Goal: Task Accomplishment & Management: Use online tool/utility

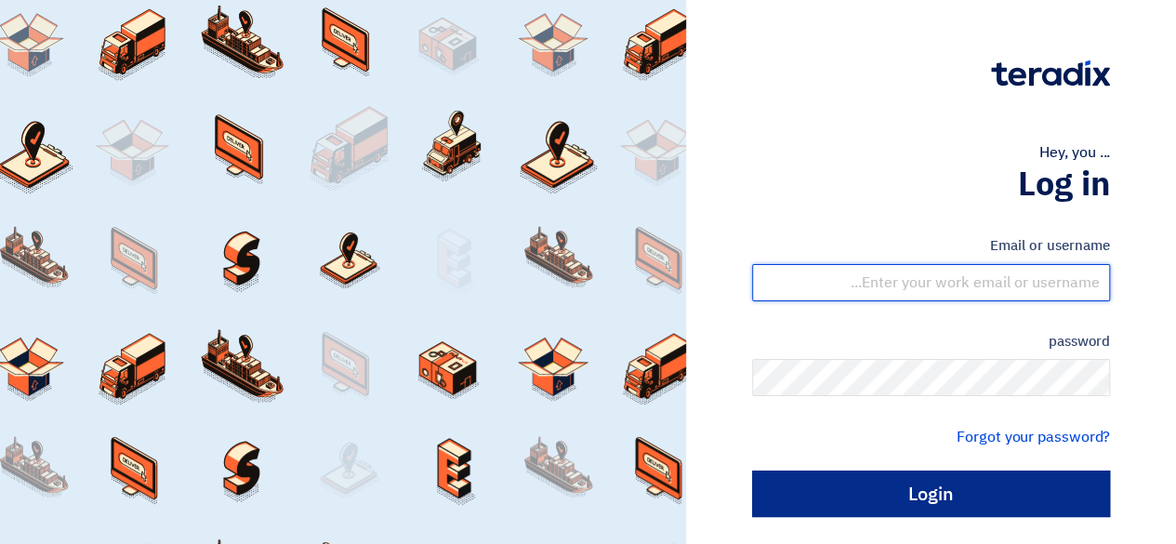
type input "request@shayeaa.com"
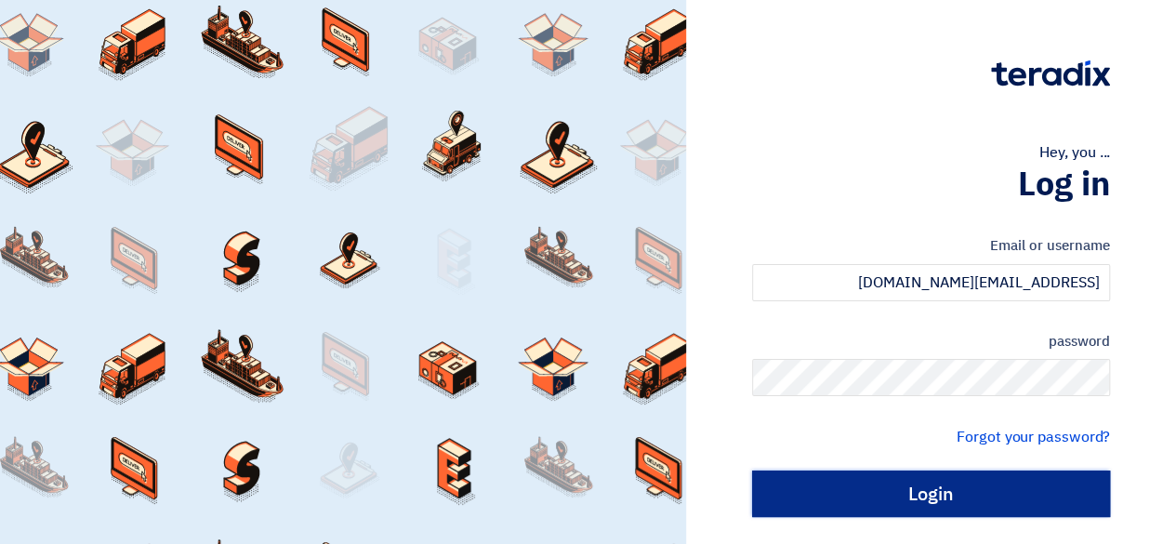
click at [868, 492] on input "Login" at bounding box center [931, 493] width 358 height 46
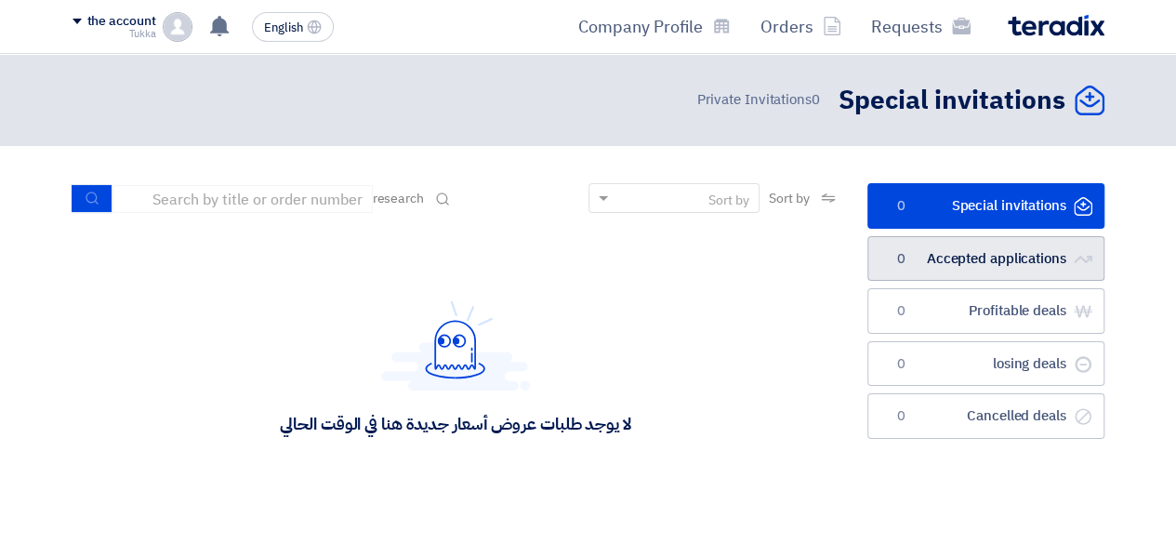
click at [971, 259] on font "Accepted applications" at bounding box center [996, 258] width 139 height 20
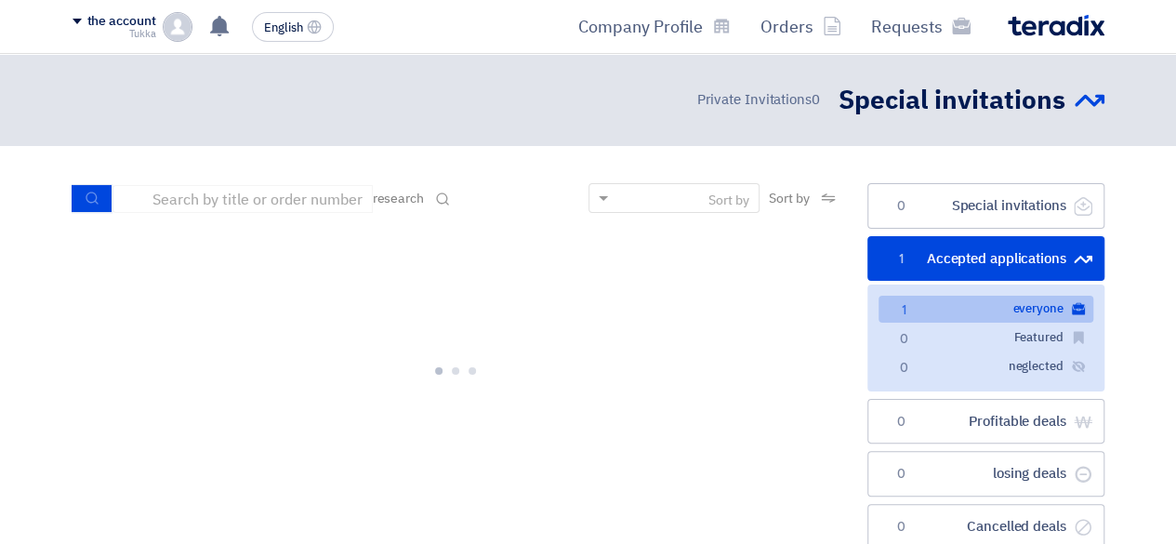
click at [960, 304] on link "الكل everyone 1" at bounding box center [986, 309] width 215 height 27
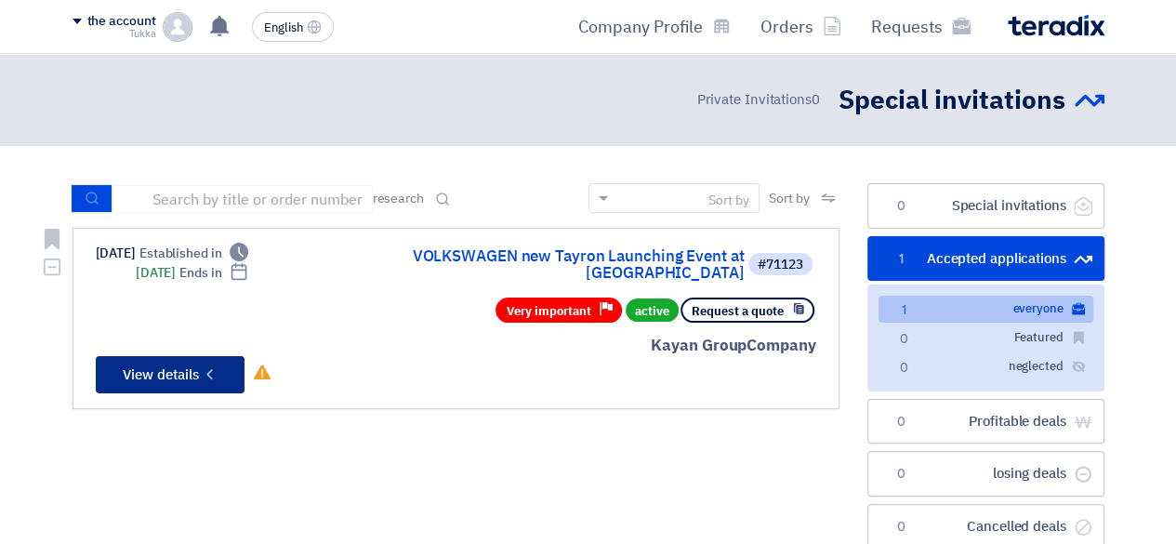
click at [164, 373] on button "Check details View details" at bounding box center [170, 374] width 149 height 37
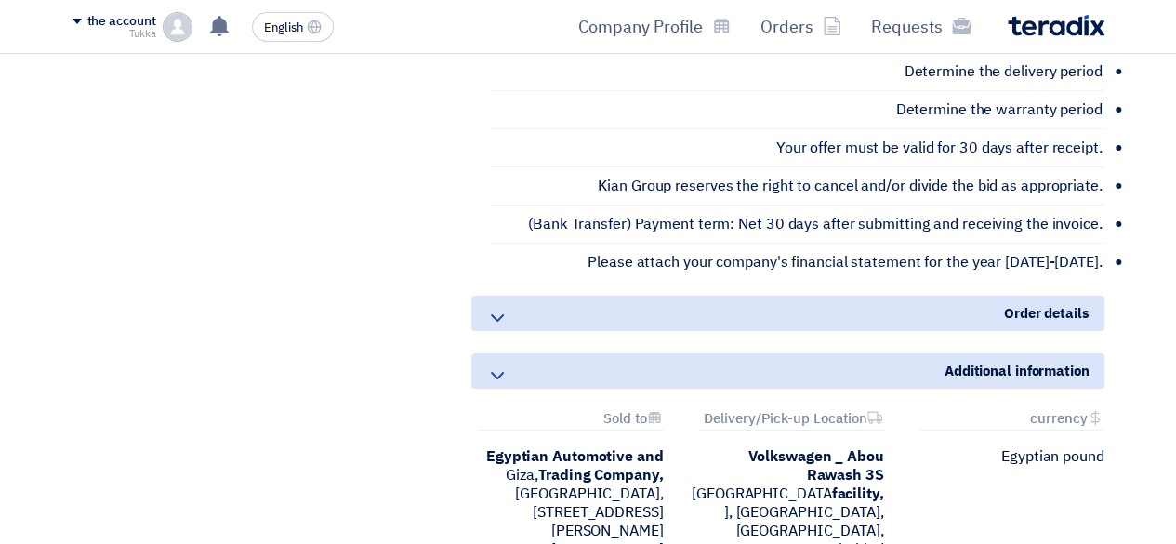
scroll to position [3364, 0]
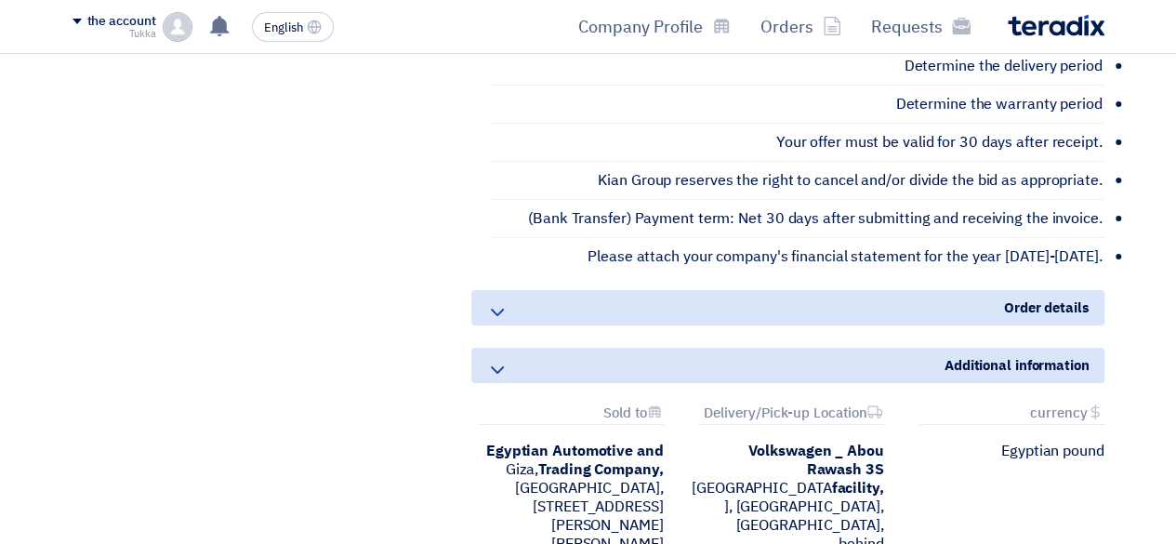
click at [497, 301] on icon at bounding box center [497, 312] width 22 height 22
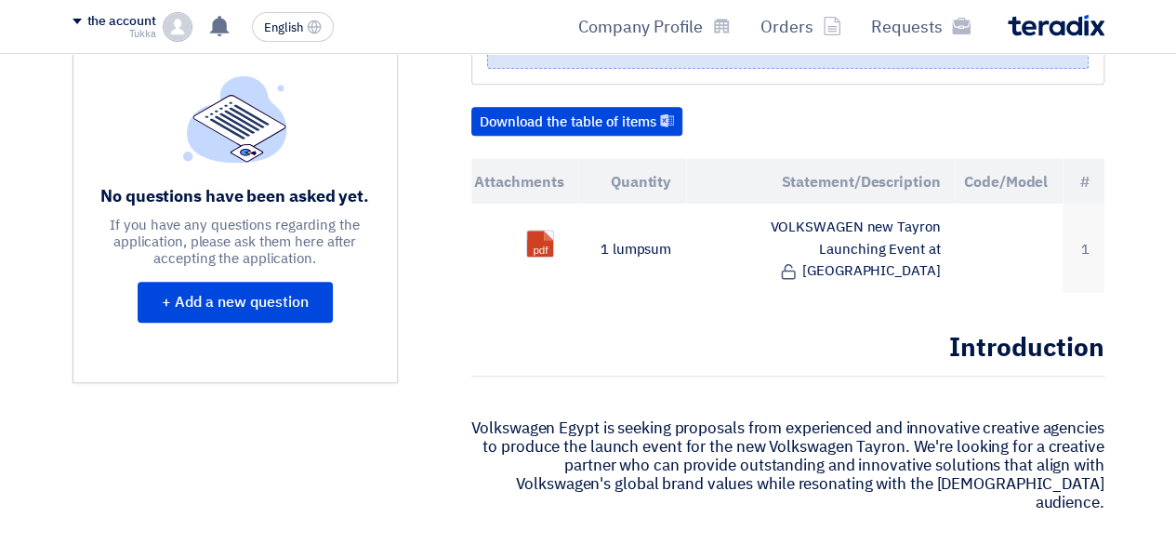
scroll to position [523, 0]
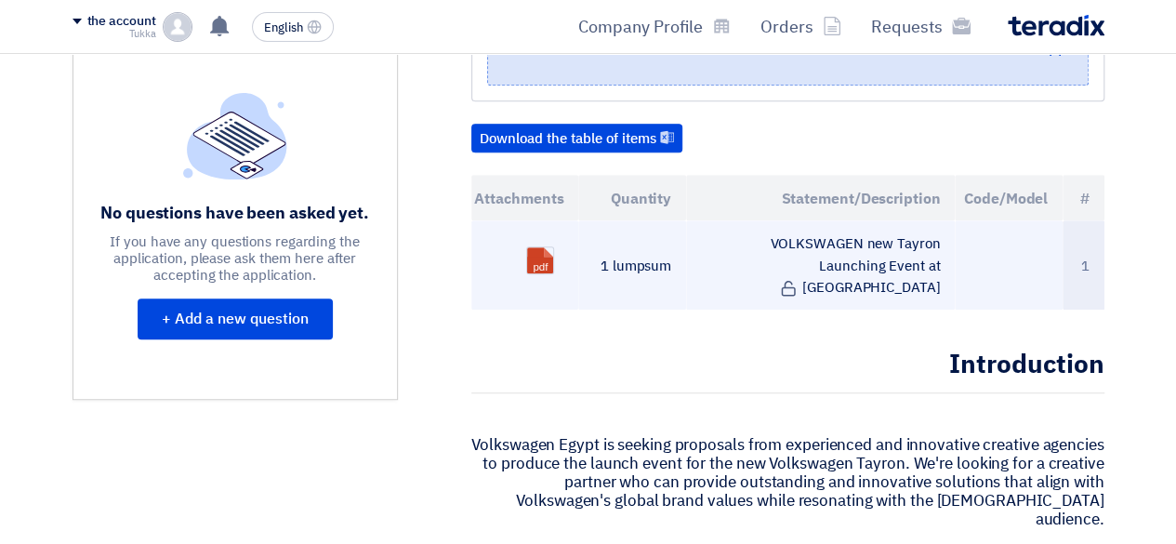
click at [835, 255] on td "VOLKSWAGEN new Tayron Launching Event at Azha" at bounding box center [820, 264] width 269 height 88
click at [758, 259] on td "VOLKSWAGEN new Tayron Launching Event at Azha" at bounding box center [820, 264] width 269 height 88
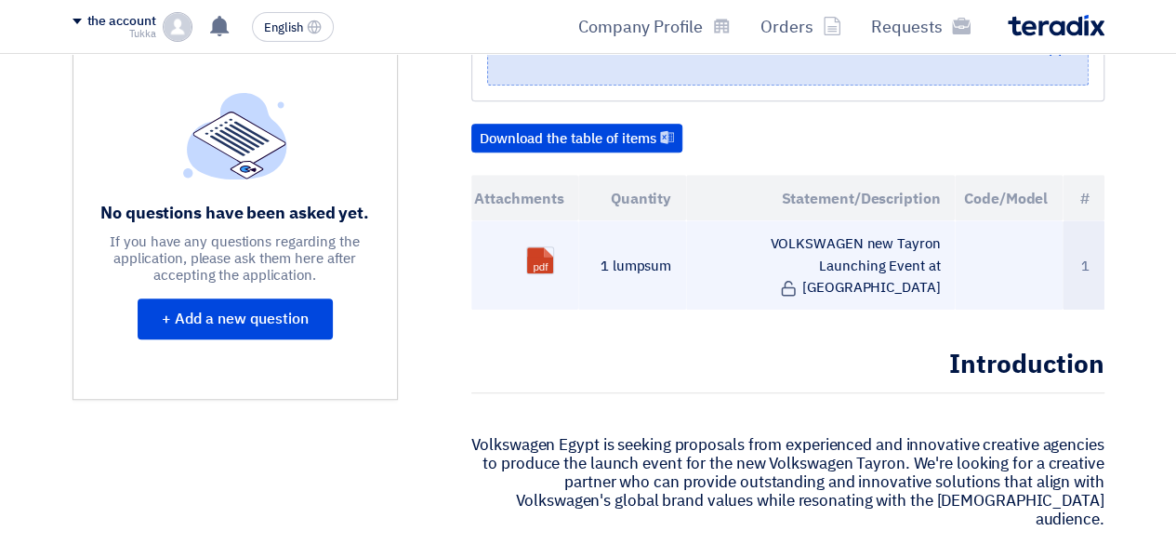
click at [758, 259] on td "VOLKSWAGEN new Tayron Launching Event at Azha" at bounding box center [820, 264] width 269 height 88
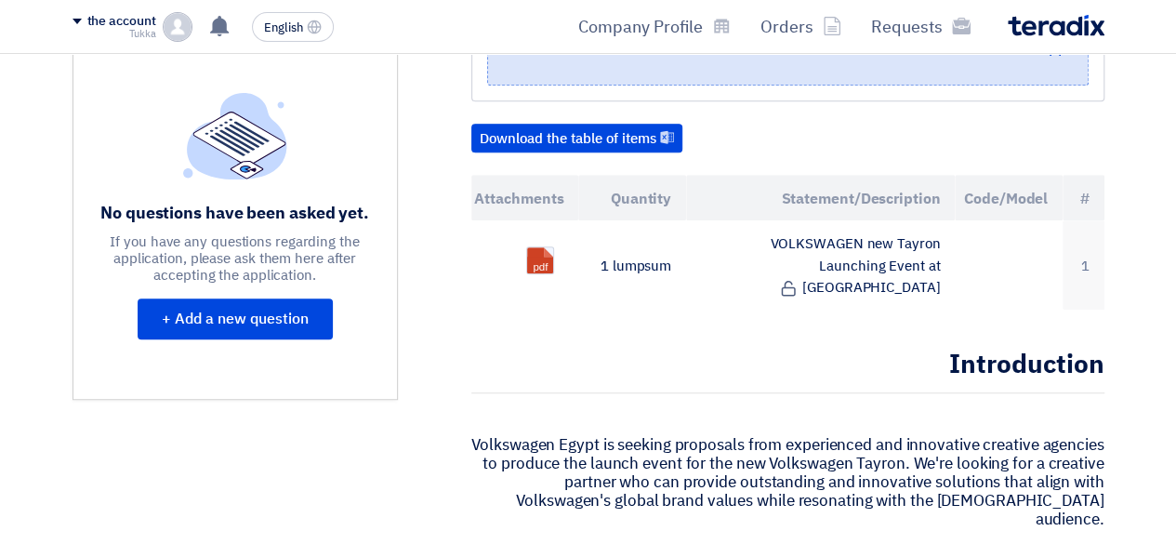
click at [715, 347] on h2 "Introduction" at bounding box center [787, 370] width 633 height 46
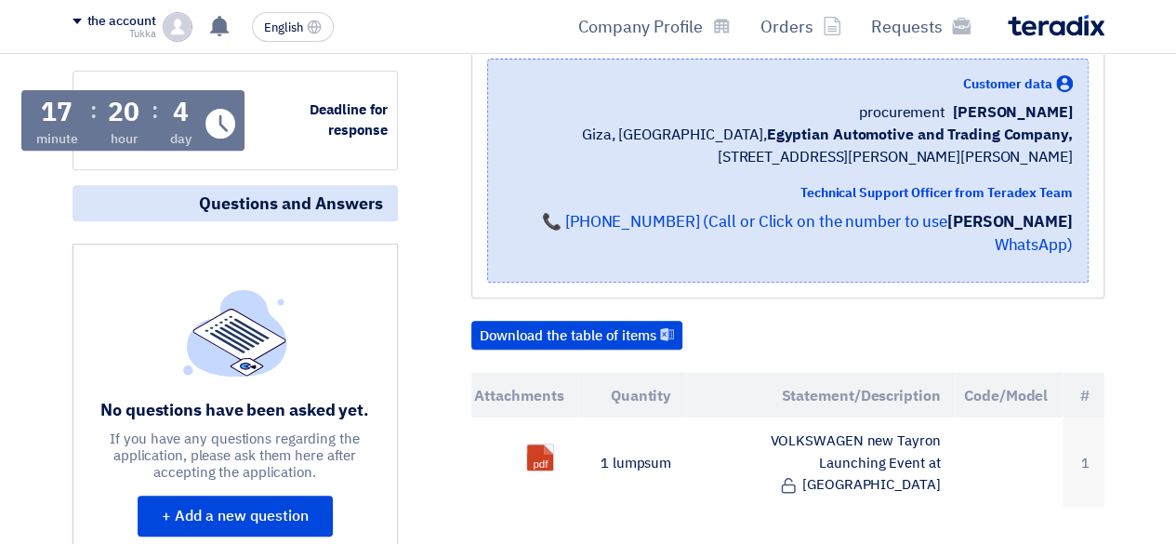
scroll to position [0, 0]
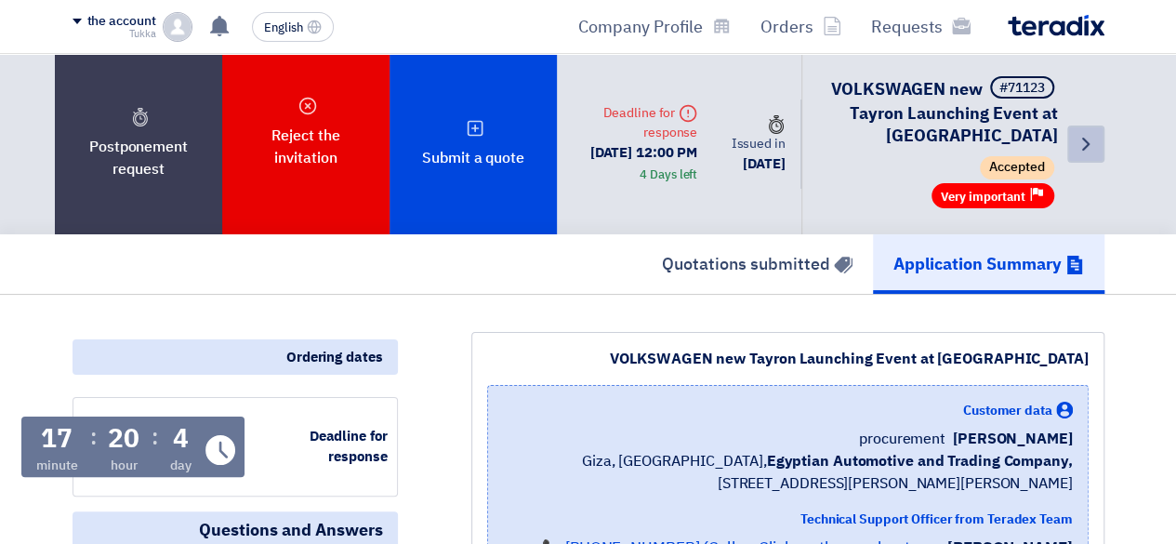
click at [1090, 139] on icon "Back" at bounding box center [1086, 144] width 22 height 22
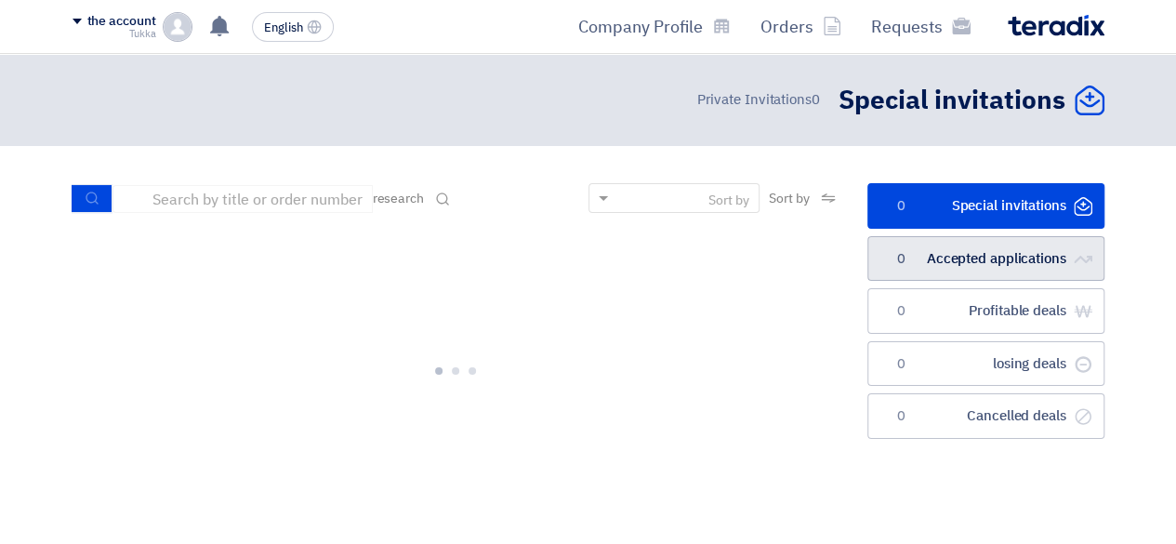
click at [975, 279] on link "الطلبات المقبولة Accepted applications 0" at bounding box center [986, 259] width 237 height 46
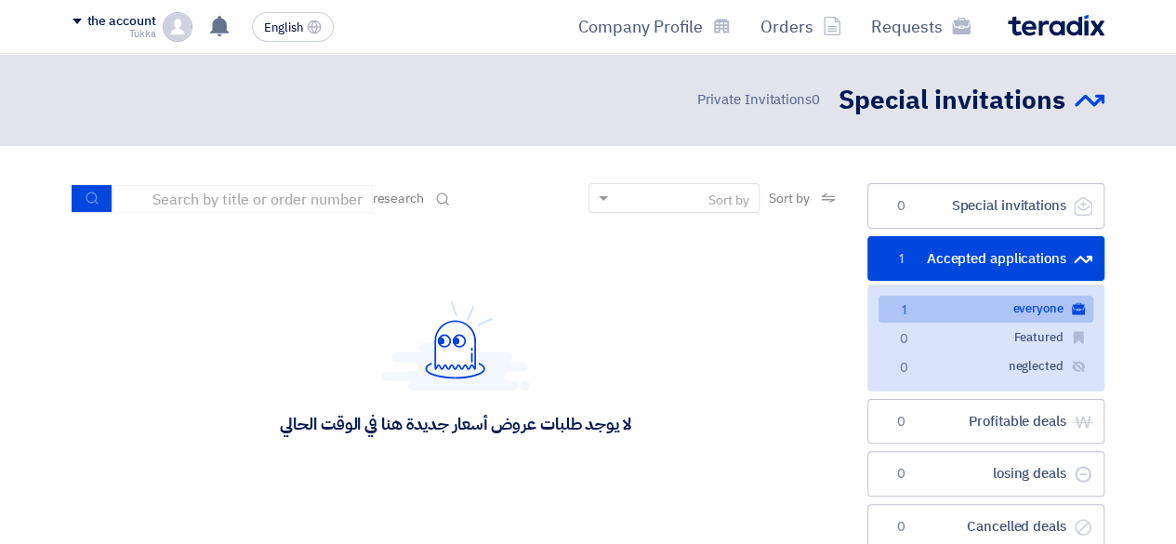
click at [974, 298] on link "الكل everyone 1" at bounding box center [986, 309] width 215 height 27
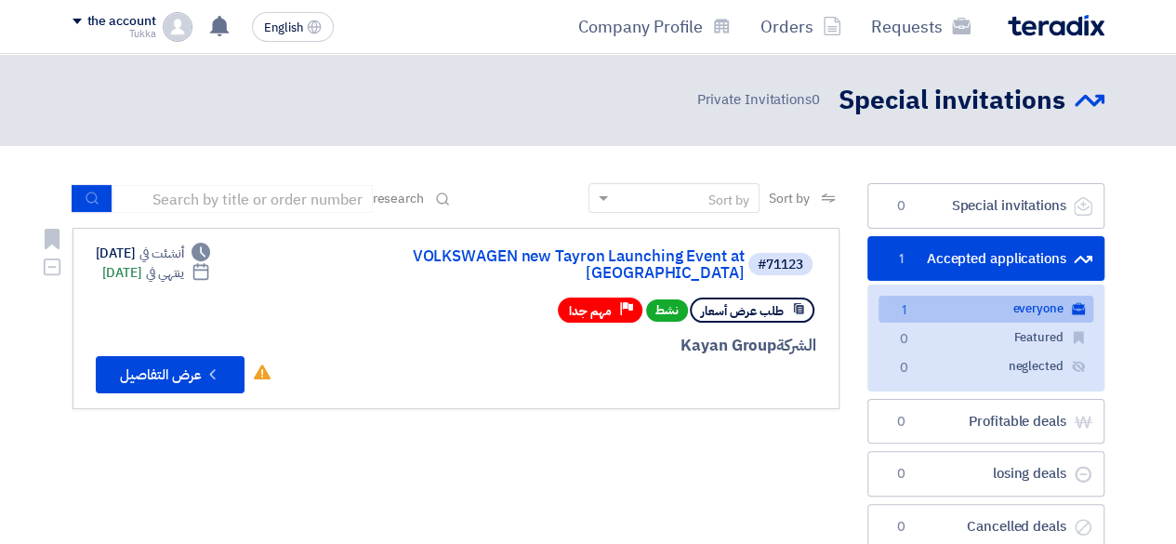
click at [187, 364] on button "Check details عرض التفاصيل" at bounding box center [170, 374] width 149 height 37
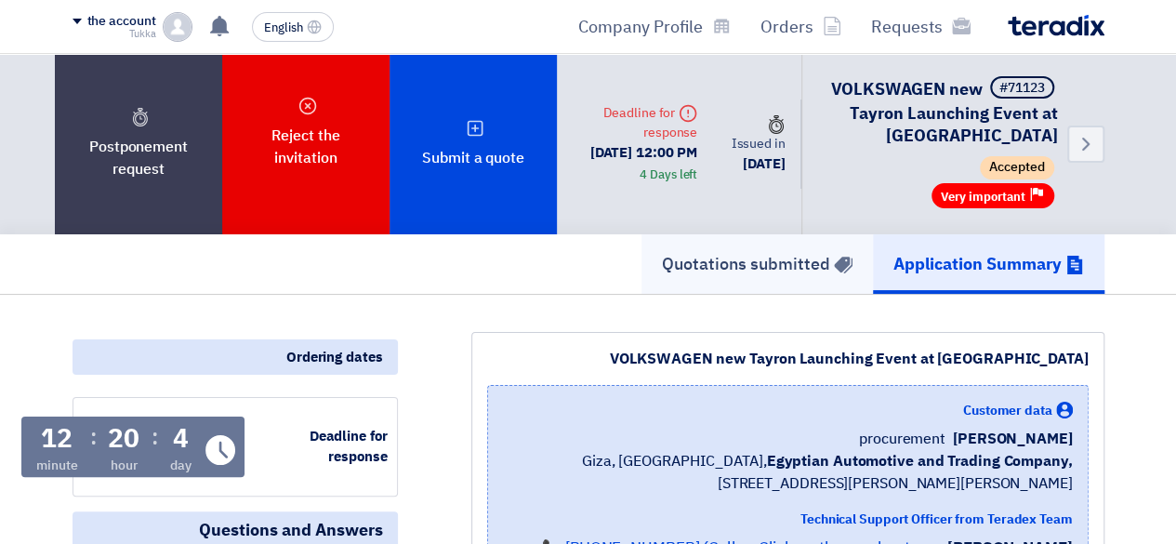
click at [685, 272] on font "Quotations submitted" at bounding box center [746, 263] width 168 height 25
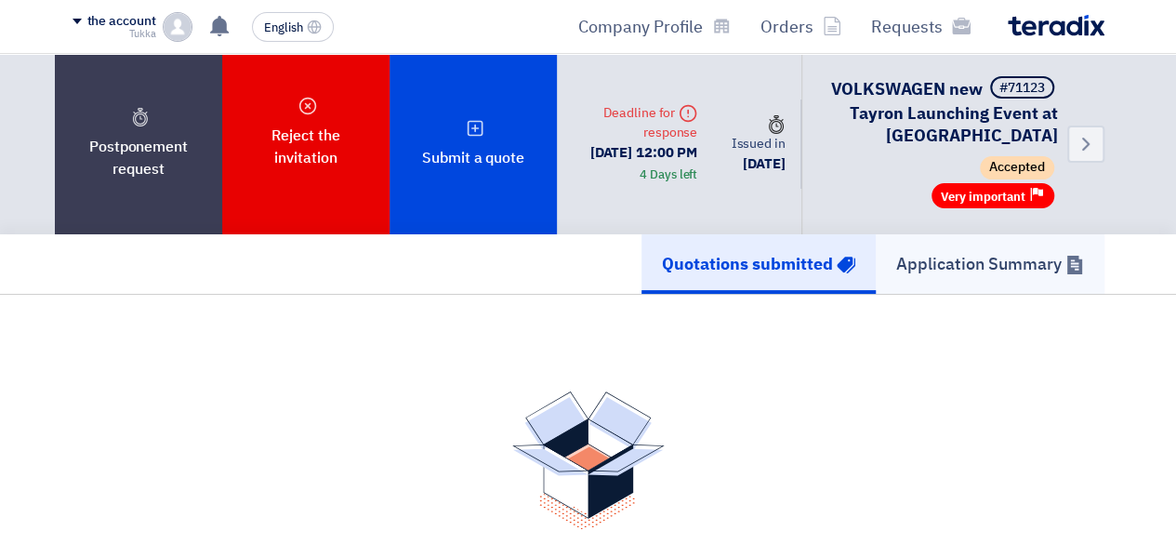
click at [938, 254] on font "Application Summary" at bounding box center [979, 263] width 166 height 25
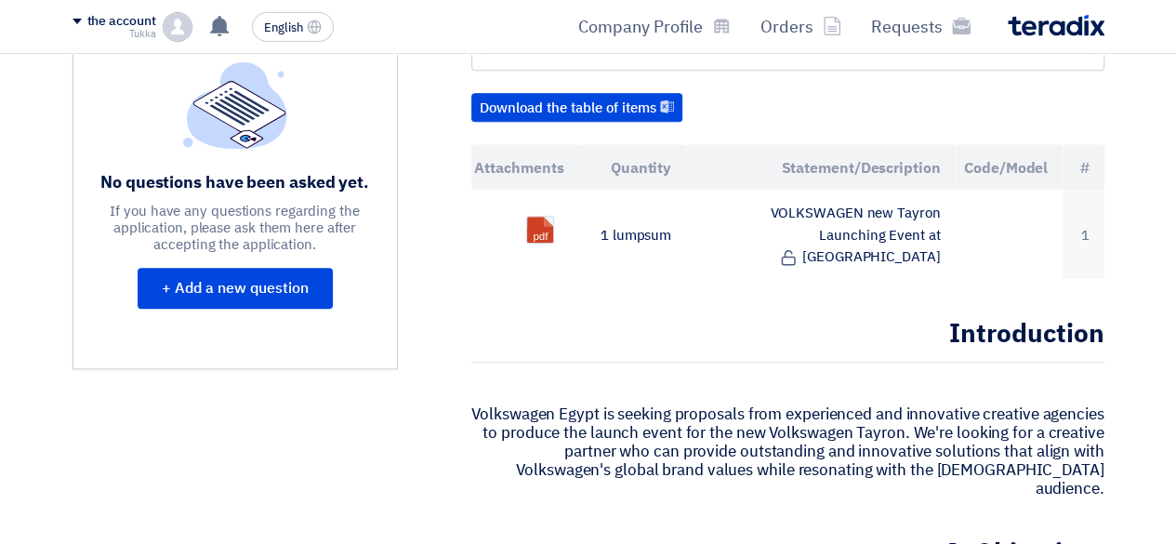
scroll to position [549, 0]
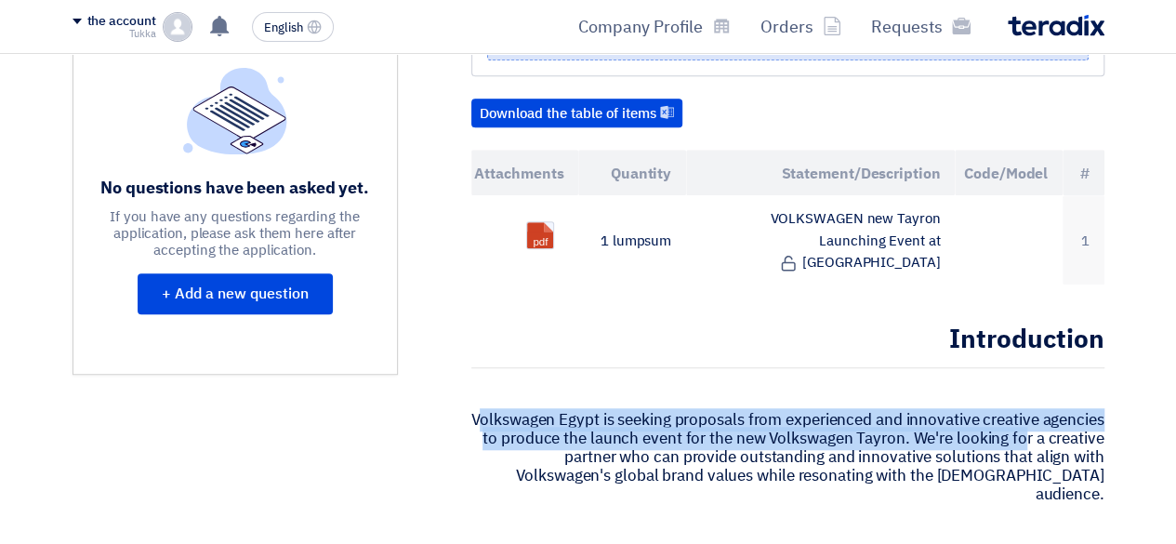
drag, startPoint x: 541, startPoint y: 380, endPoint x: 1089, endPoint y: 406, distance: 548.3
click at [1089, 408] on font "Volkswagen Egypt is seeking proposals from experienced and innovative creative …" at bounding box center [787, 457] width 632 height 98
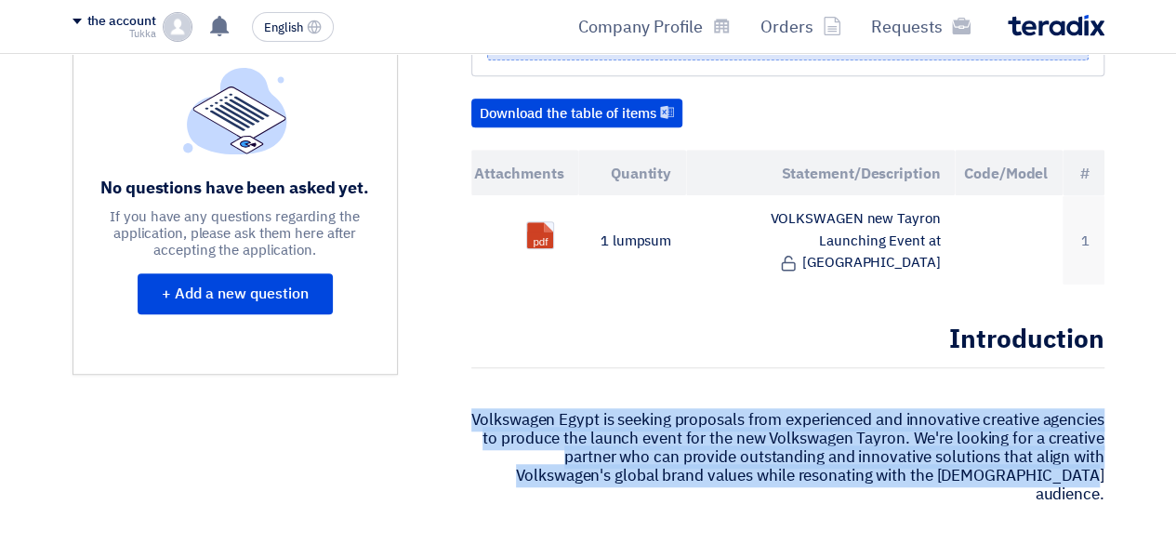
drag, startPoint x: 1101, startPoint y: 440, endPoint x: 482, endPoint y: 362, distance: 624.2
click at [482, 383] on p at bounding box center [787, 392] width 633 height 19
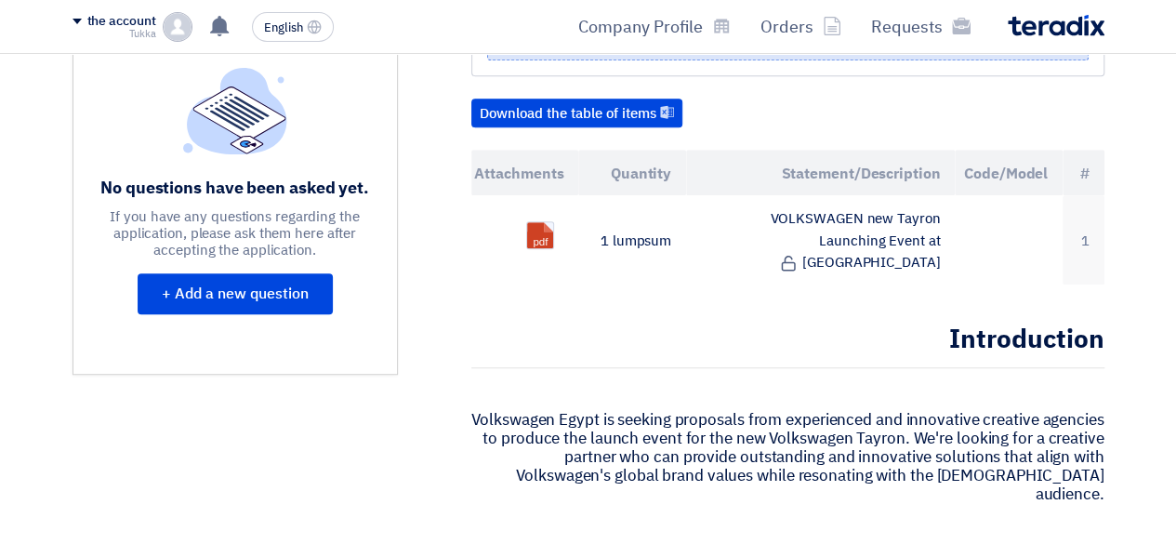
click at [482, 383] on p at bounding box center [787, 392] width 633 height 19
click at [569, 408] on font "Volkswagen Egypt is seeking proposals from experienced and innovative creative …" at bounding box center [787, 457] width 632 height 98
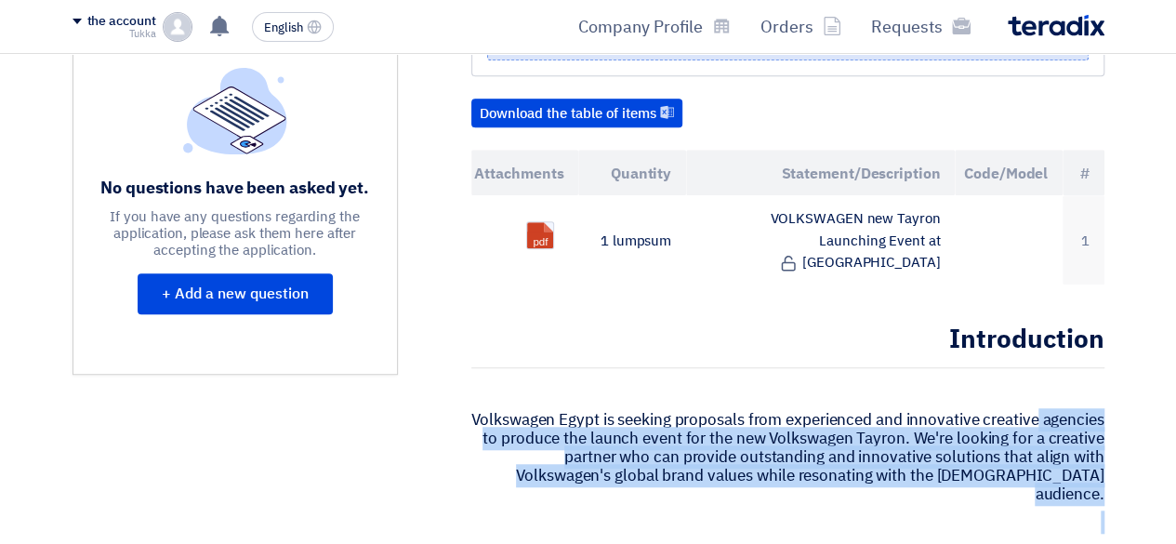
drag, startPoint x: 501, startPoint y: 384, endPoint x: 1133, endPoint y: 504, distance: 642.6
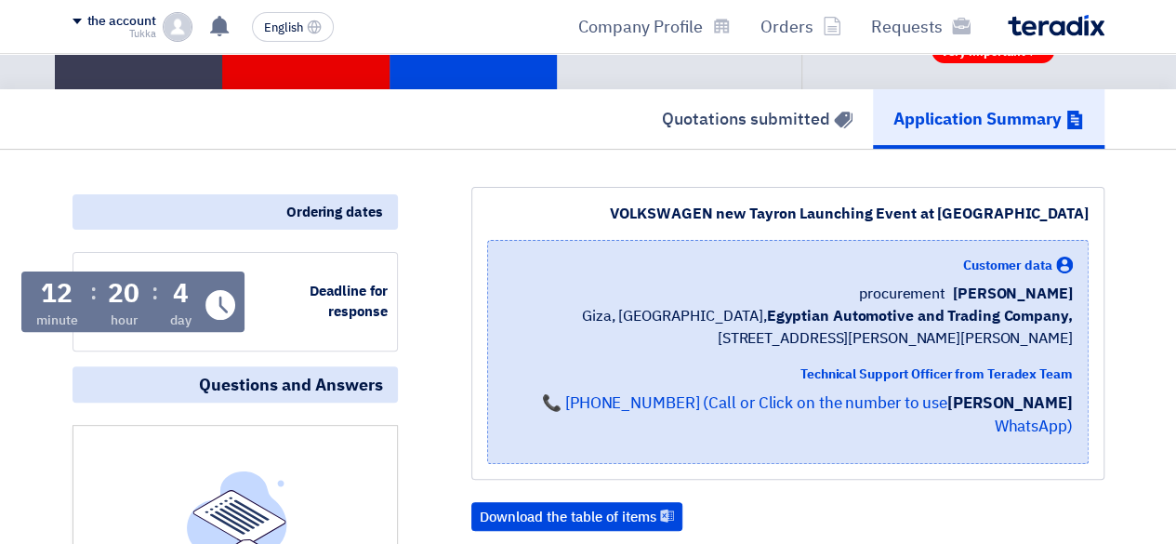
scroll to position [139, 0]
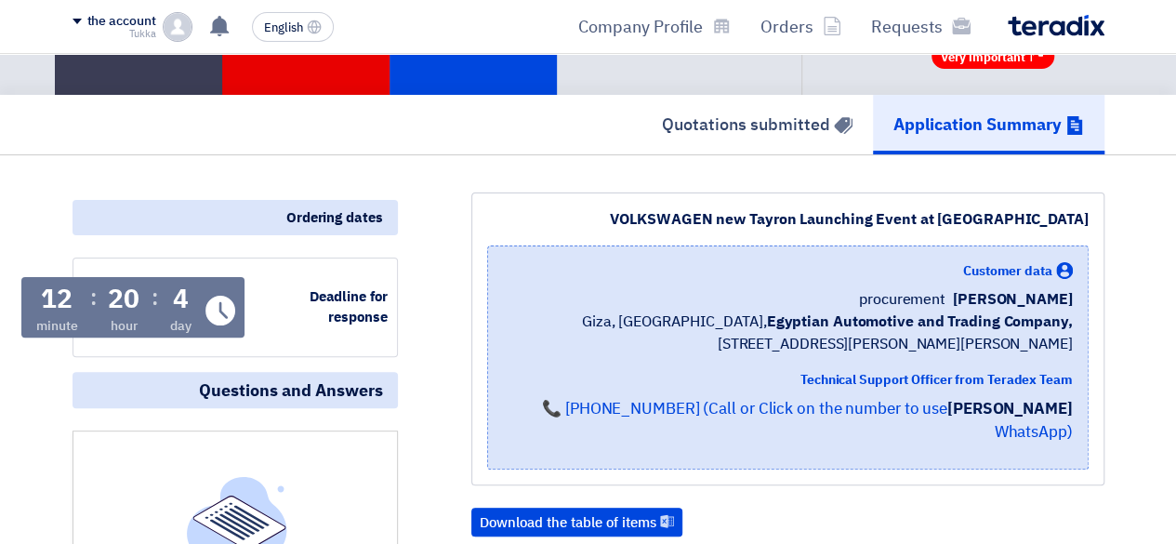
drag, startPoint x: 900, startPoint y: 291, endPoint x: 1011, endPoint y: 328, distance: 116.7
click at [1011, 328] on div "Customer data George Azmy procurement Egyptian Automotive and Trading Company, …" at bounding box center [788, 308] width 570 height 94
click at [1011, 328] on font "Egyptian Automotive and Trading Company," at bounding box center [919, 322] width 306 height 22
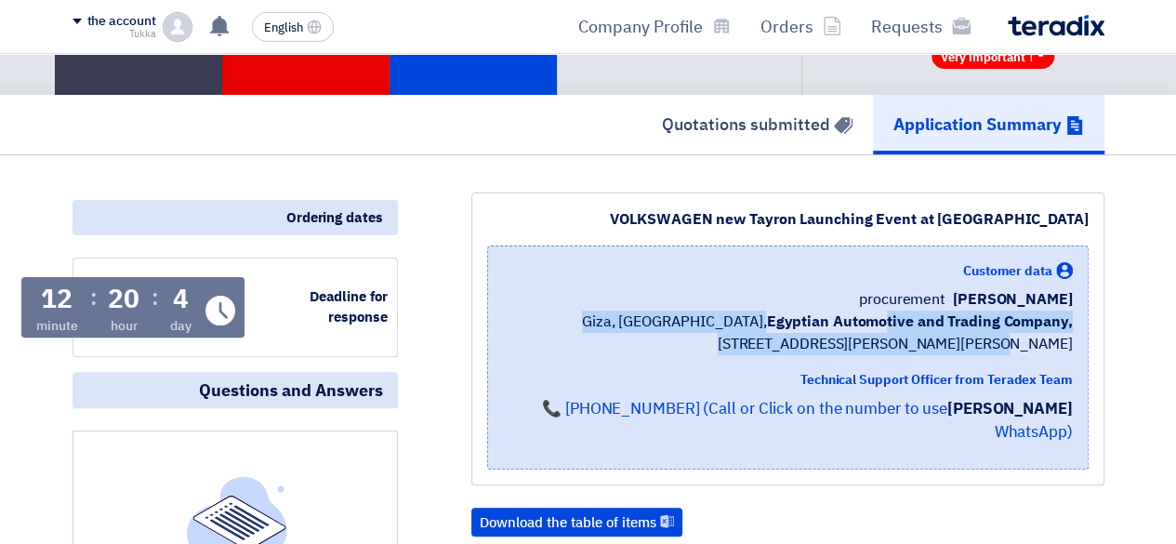
drag, startPoint x: 1067, startPoint y: 347, endPoint x: 887, endPoint y: 329, distance: 181.2
click at [887, 329] on span "Egyptian Automotive and Trading Company, Giza, Egypt, 19 Dr. Mohamed Bahi El Di…" at bounding box center [788, 333] width 570 height 45
click at [887, 329] on font "Egyptian Automotive and Trading Company," at bounding box center [919, 322] width 306 height 22
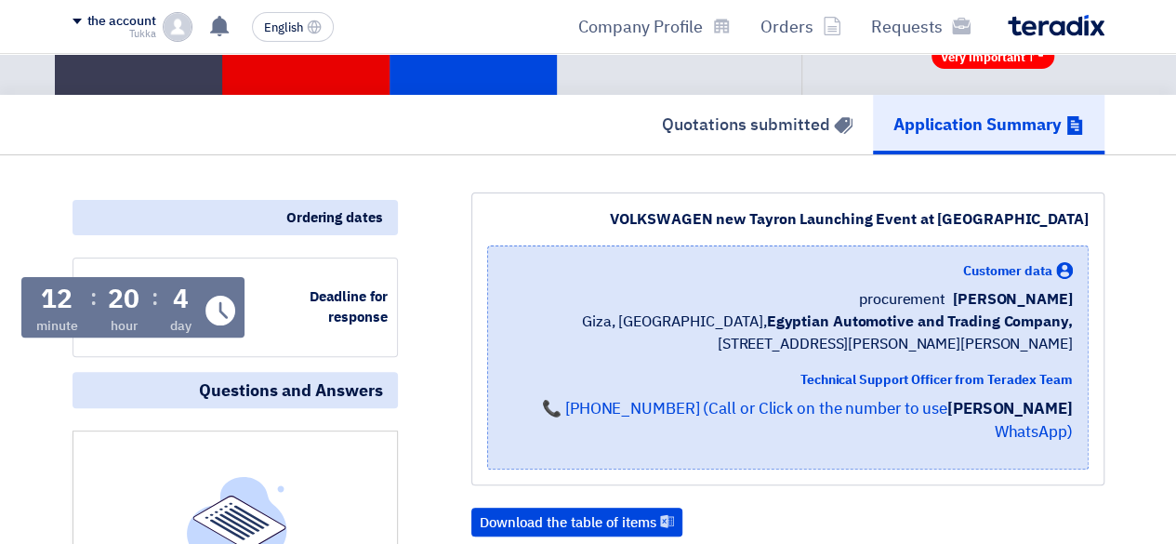
click at [1066, 338] on font "Giza, Egypt, 19 Dr. Mohamed Bahi El Din Barakat Street, Giza" at bounding box center [827, 333] width 491 height 45
click at [952, 374] on font "Technical Support Officer from Teradex Team" at bounding box center [937, 380] width 272 height 20
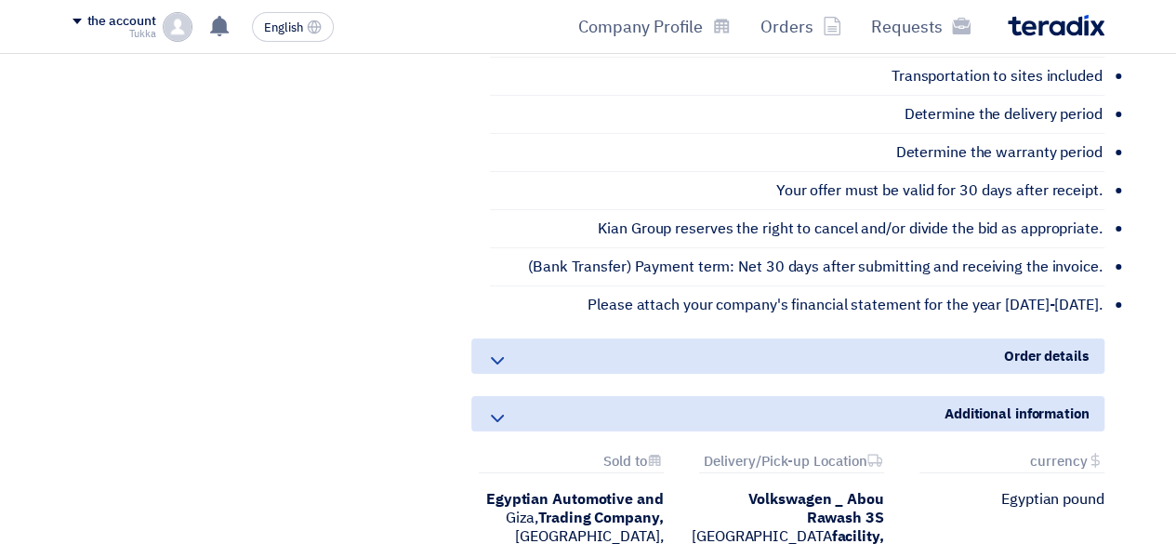
scroll to position [3293, 0]
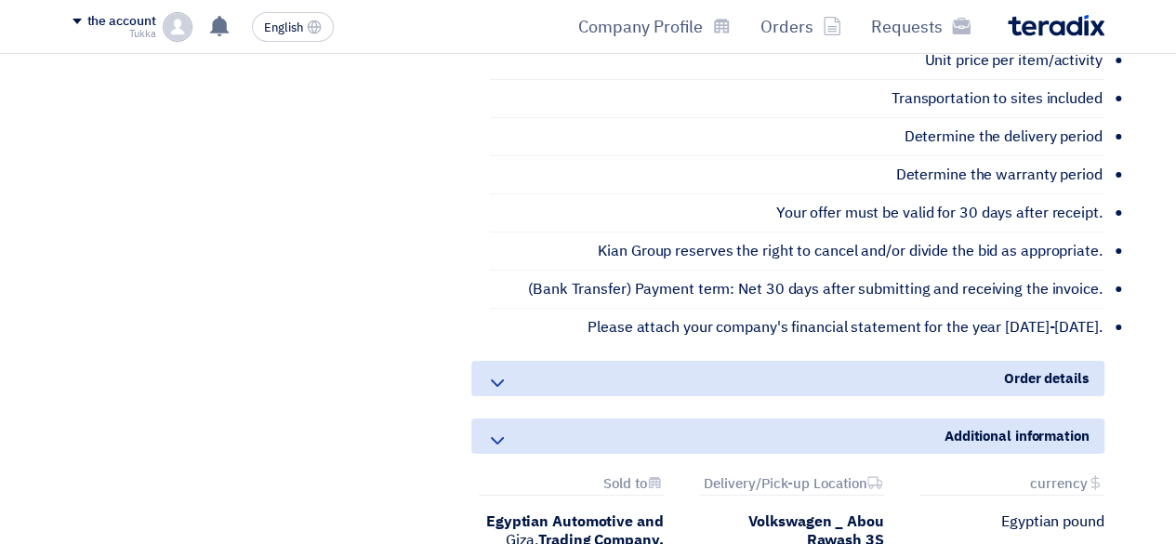
click at [497, 430] on icon at bounding box center [497, 441] width 22 height 22
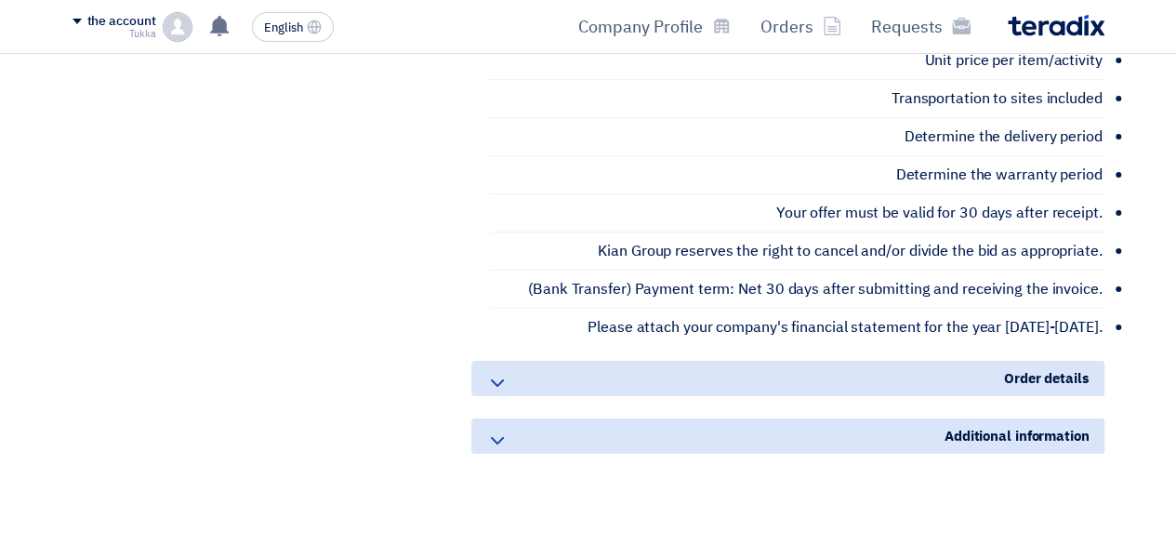
click at [497, 430] on icon at bounding box center [497, 441] width 22 height 22
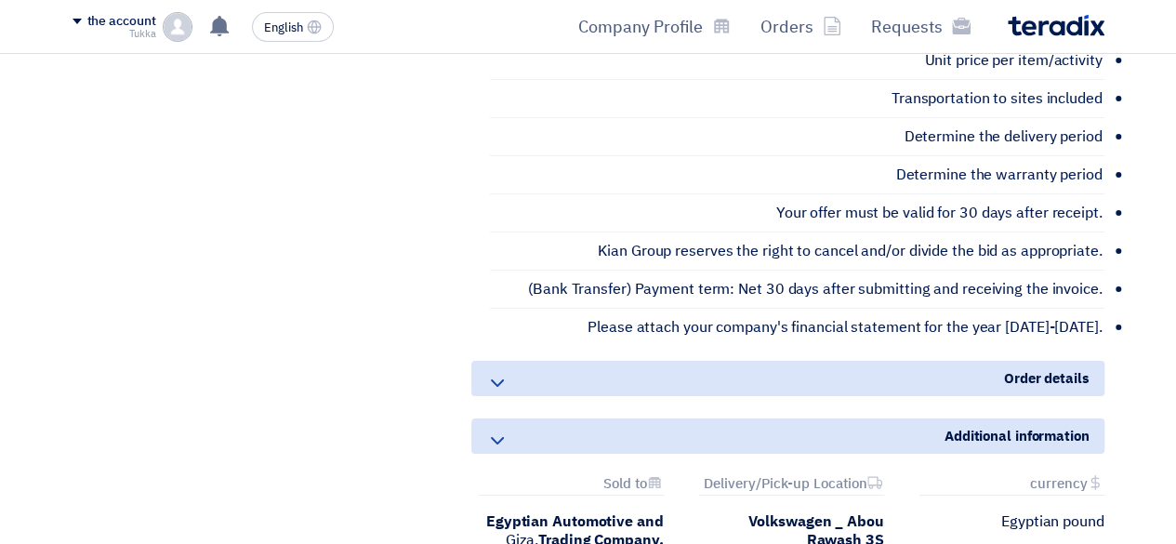
click at [493, 379] on use at bounding box center [497, 382] width 13 height 7
click at [1056, 368] on font "Order details" at bounding box center [1047, 378] width 86 height 20
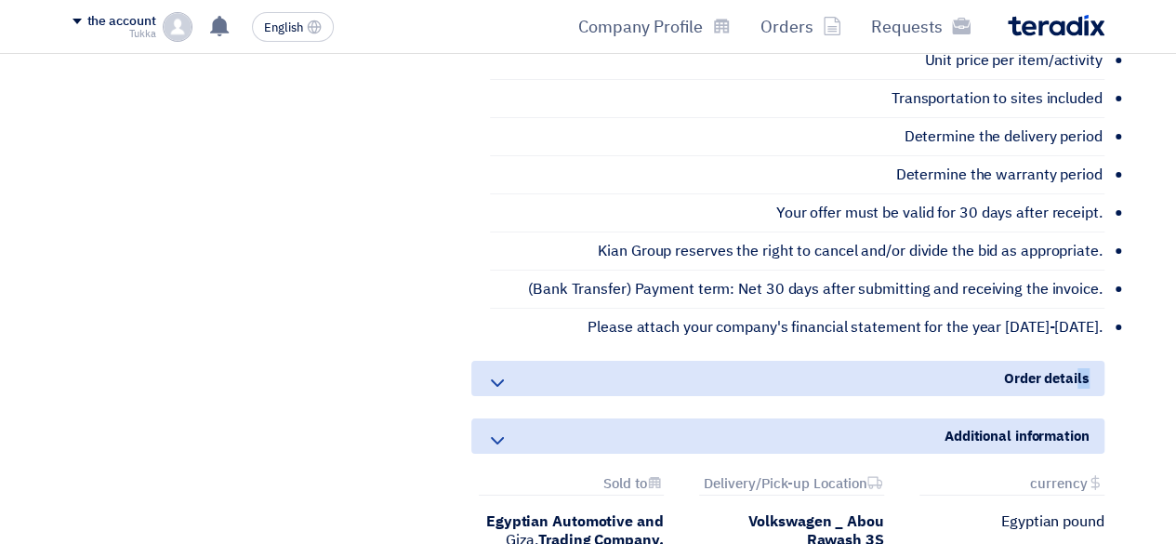
click at [873, 361] on div "Order details" at bounding box center [787, 378] width 633 height 35
click at [486, 372] on icon at bounding box center [497, 383] width 22 height 22
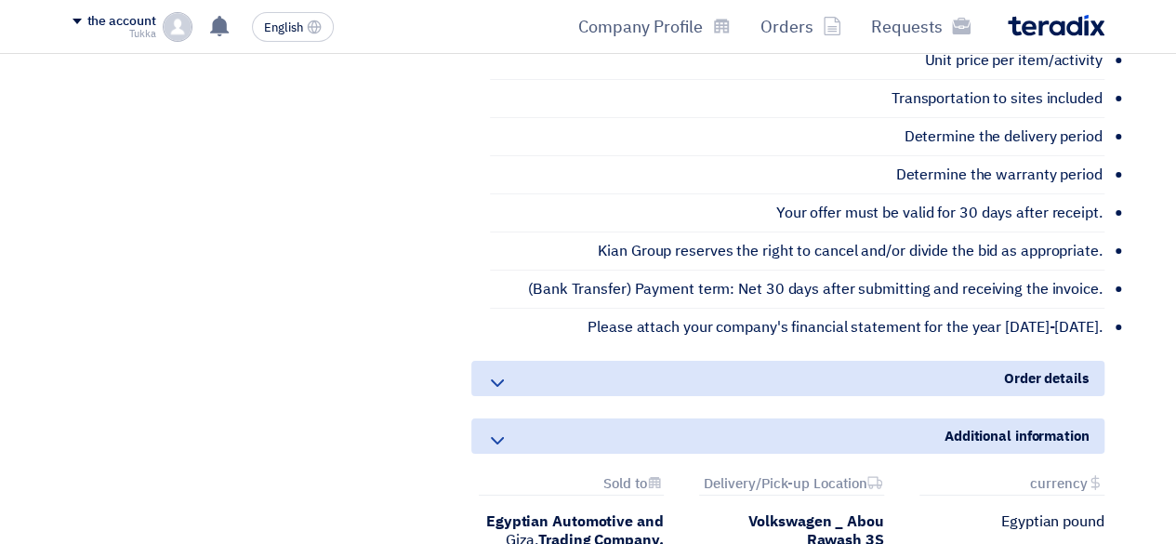
click at [486, 372] on icon at bounding box center [497, 383] width 22 height 22
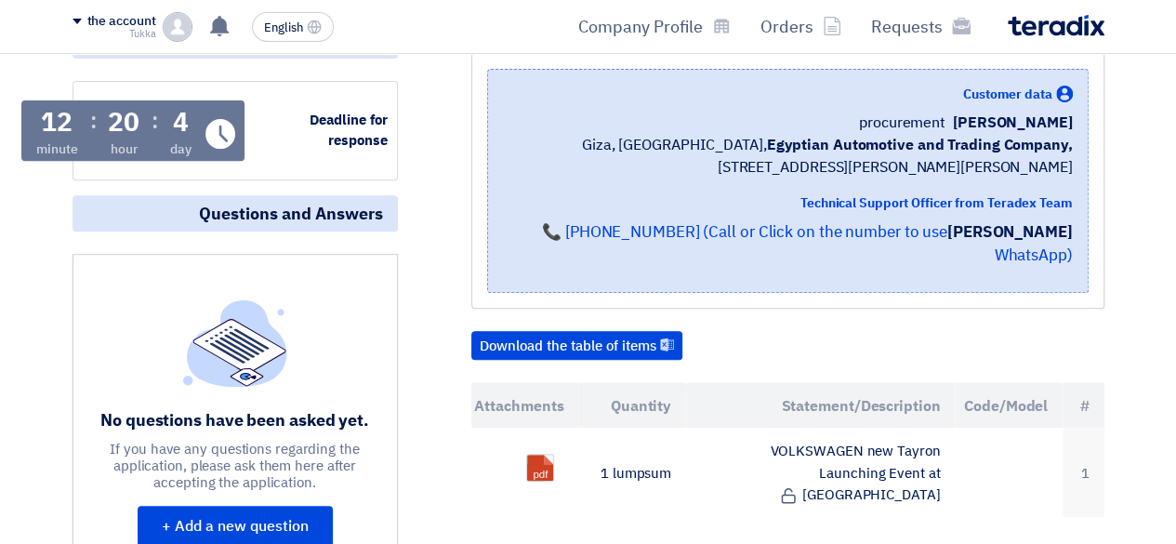
scroll to position [0, 0]
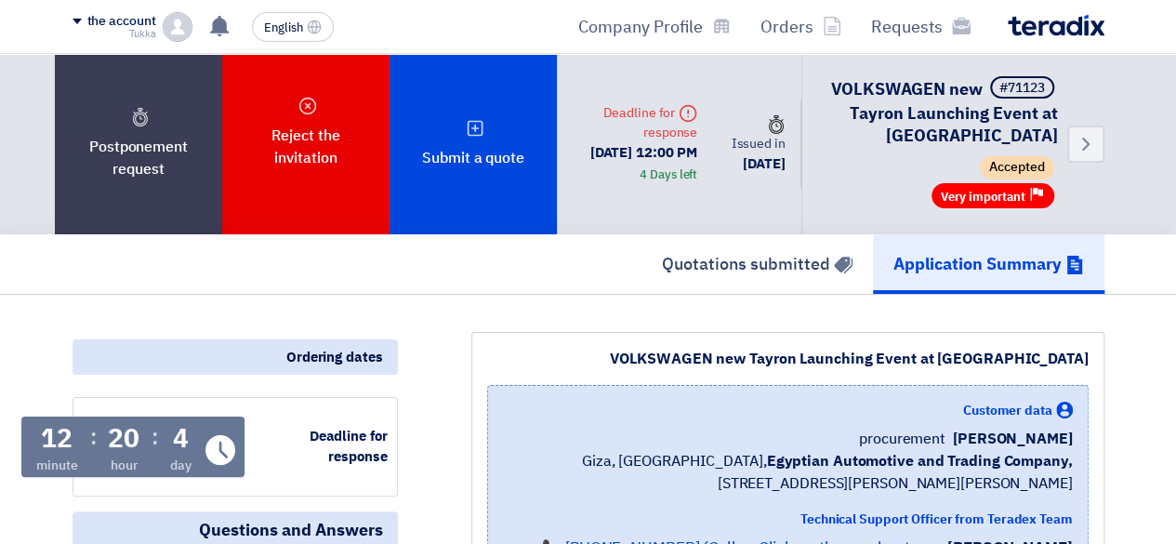
click at [329, 357] on font "Ordering dates" at bounding box center [334, 357] width 97 height 20
click at [97, 21] on font "the account" at bounding box center [121, 21] width 69 height 20
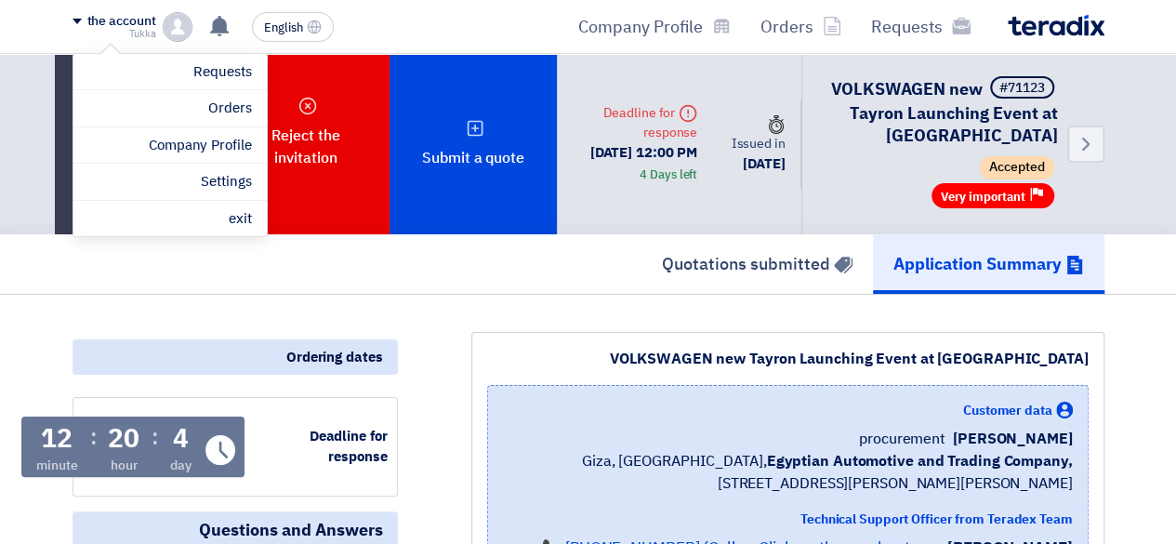
click at [97, 21] on font "the account" at bounding box center [121, 21] width 69 height 20
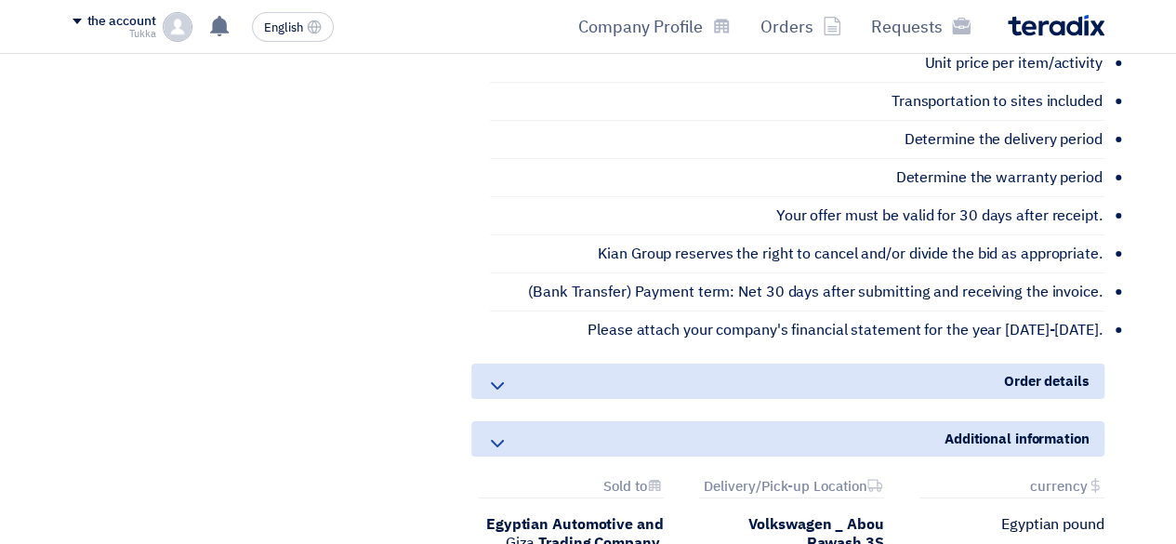
scroll to position [3356, 0]
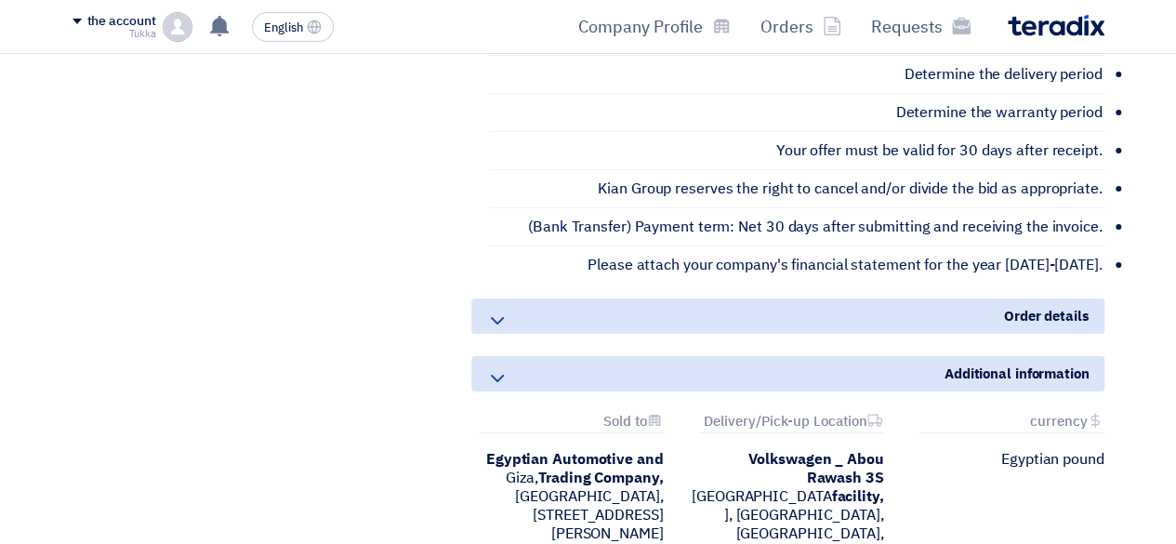
click at [517, 298] on div "Order details" at bounding box center [787, 315] width 633 height 35
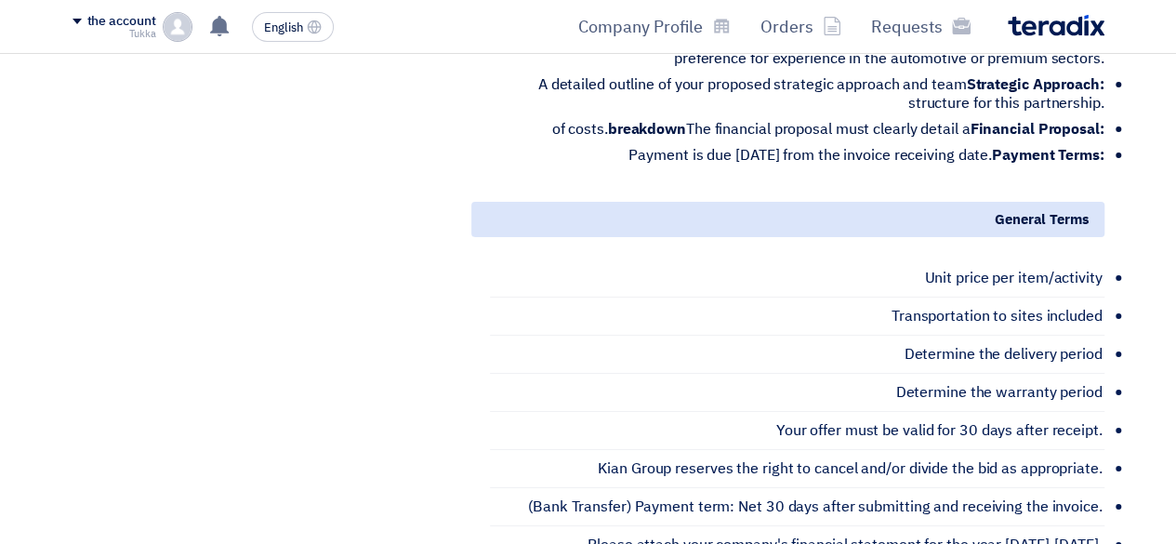
scroll to position [3071, 0]
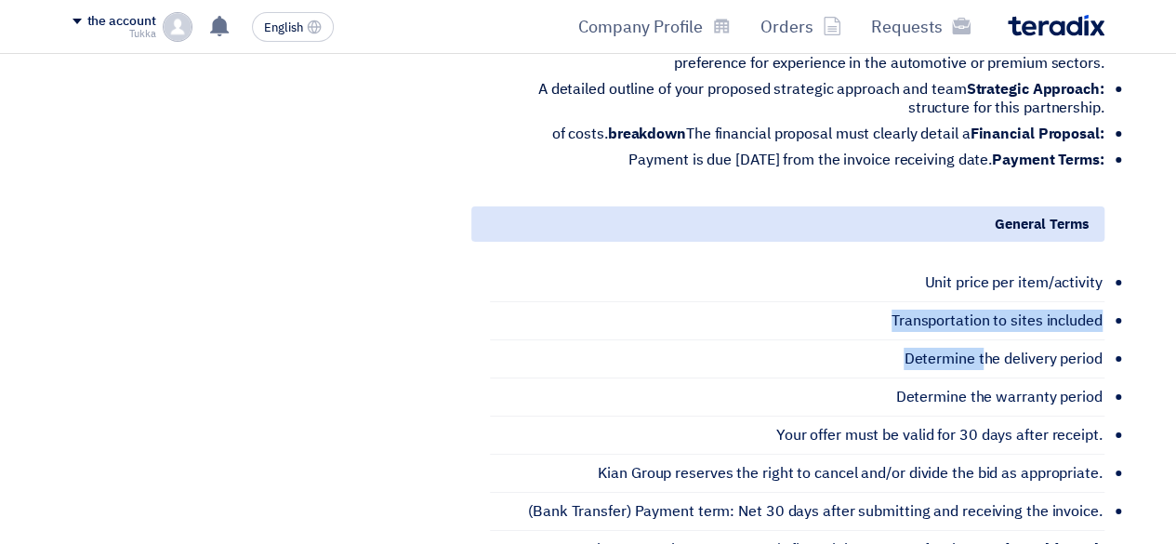
drag, startPoint x: 920, startPoint y: 197, endPoint x: 987, endPoint y: 266, distance: 96.0
click at [987, 266] on ul "Unit price per item/activity Transportation to sites included Determine the del…" at bounding box center [797, 416] width 615 height 304
click at [987, 340] on li "Determine the delivery period" at bounding box center [797, 359] width 615 height 38
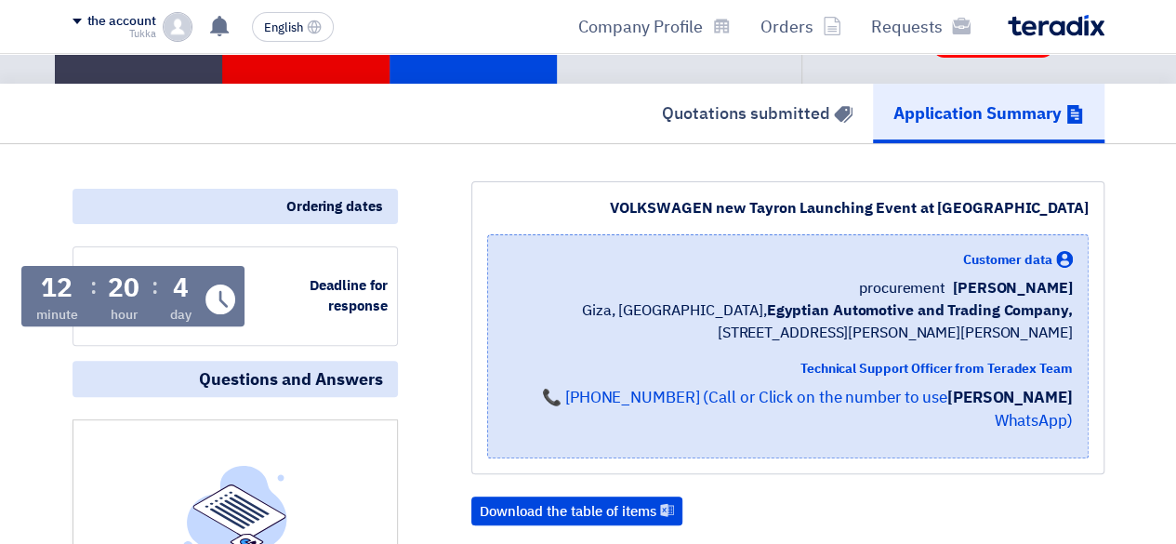
scroll to position [0, 0]
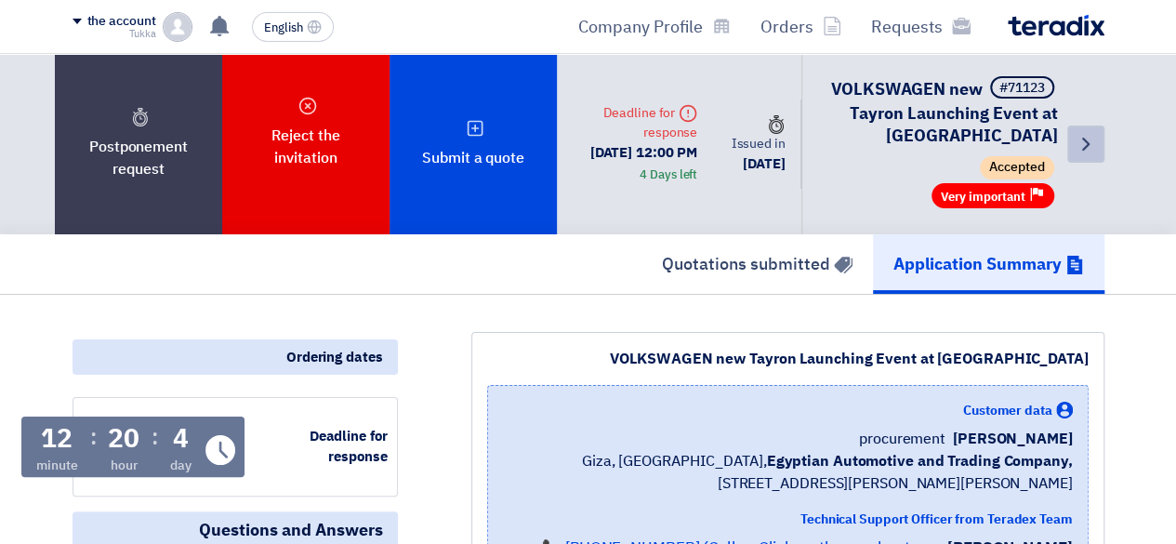
click at [1080, 137] on icon "Back" at bounding box center [1086, 144] width 22 height 22
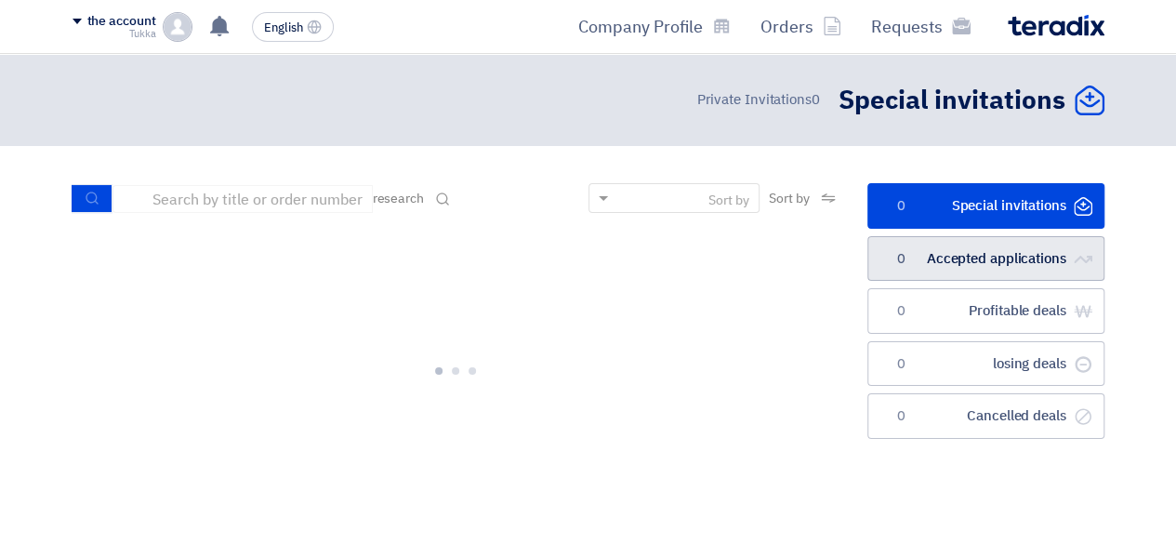
click at [916, 248] on link "الطلبات المقبولة Accepted applications 0" at bounding box center [986, 259] width 237 height 46
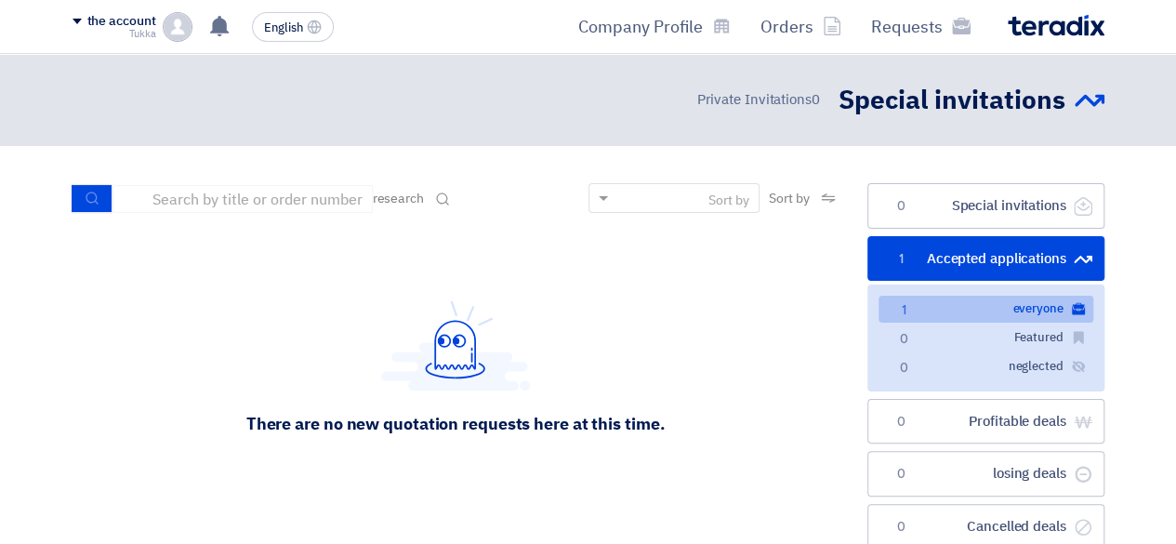
click at [932, 305] on link "الكل everyone 1" at bounding box center [986, 309] width 215 height 27
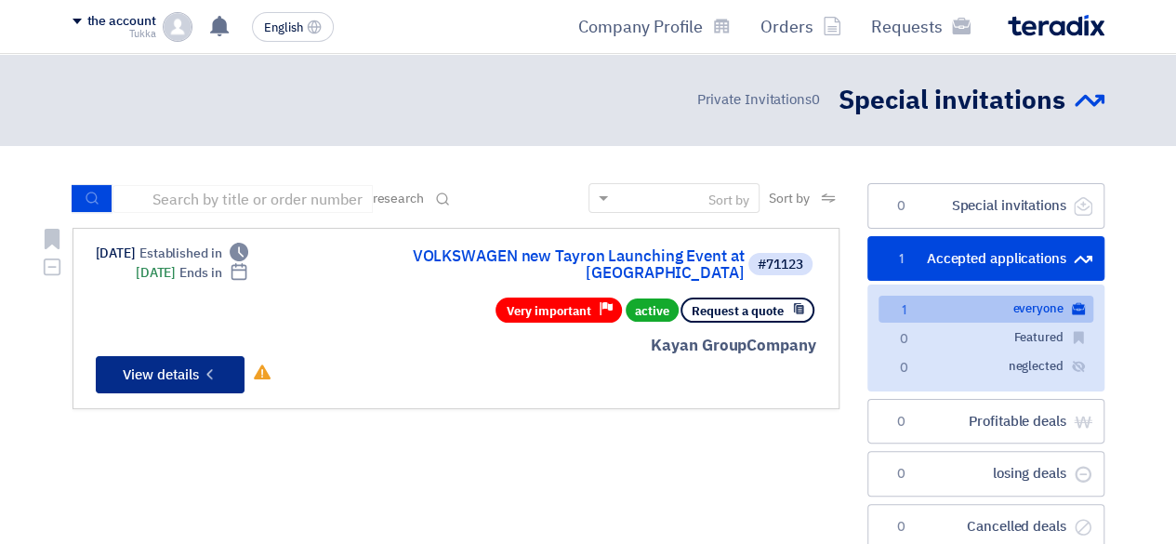
click at [166, 364] on font "View details" at bounding box center [161, 374] width 76 height 20
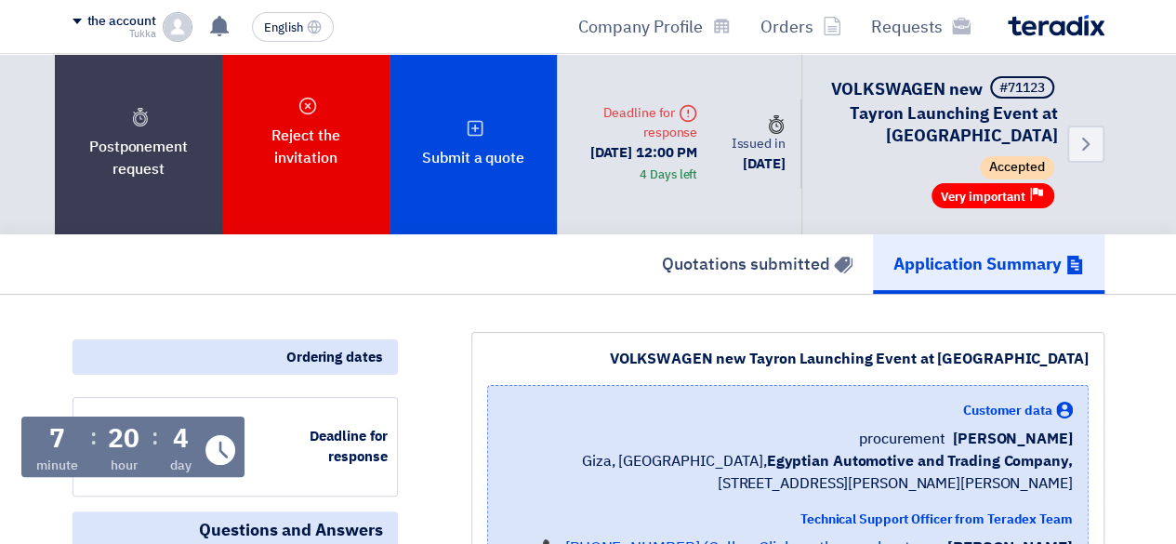
click at [697, 179] on font "4 Days left" at bounding box center [669, 175] width 58 height 18
click at [697, 118] on icon "Deadline" at bounding box center [688, 113] width 19 height 19
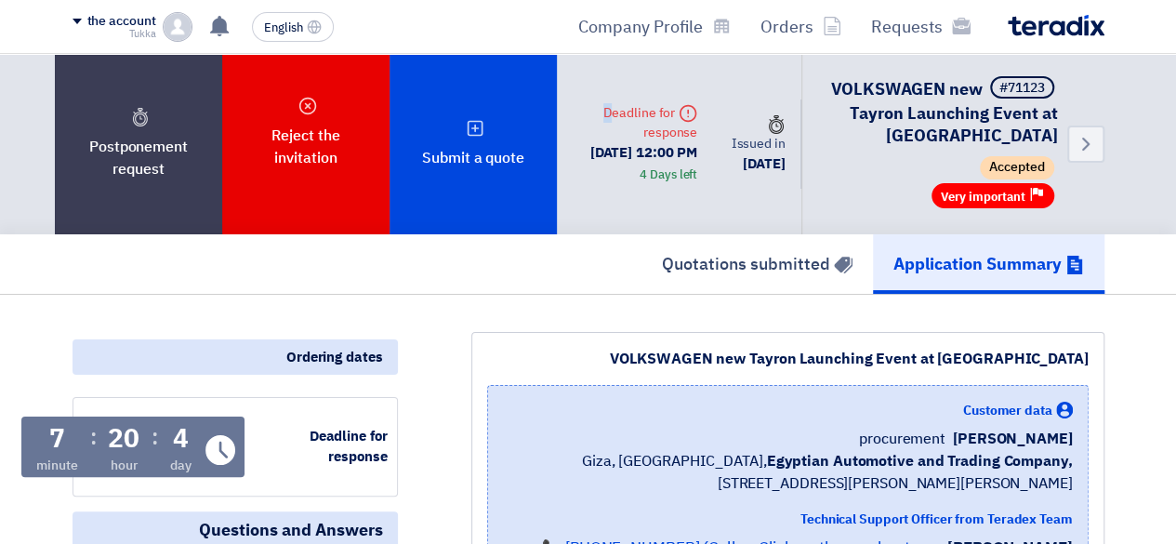
click at [697, 118] on icon "Deadline" at bounding box center [688, 113] width 19 height 19
click at [737, 153] on div "Time Issued in August 21, 2025" at bounding box center [756, 144] width 89 height 90
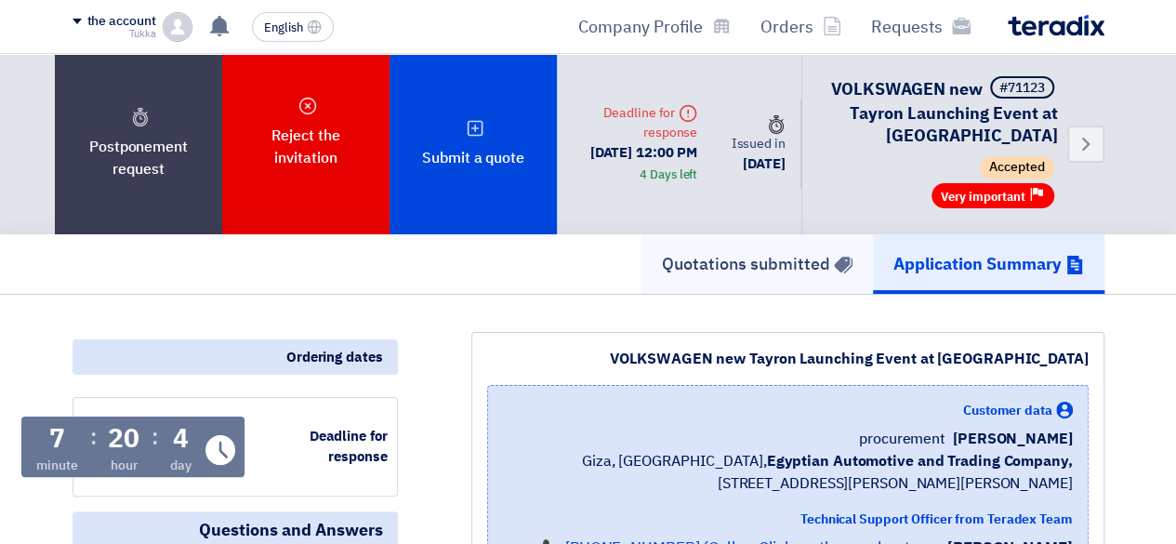
click at [674, 237] on link "Quotations submitted" at bounding box center [758, 264] width 232 height 60
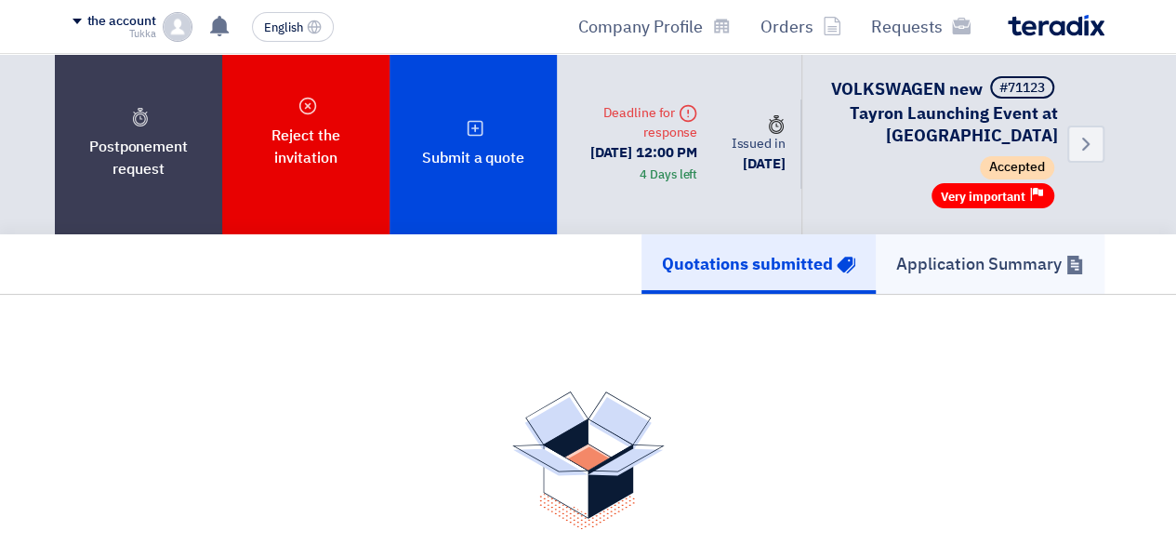
click at [958, 252] on font "Application Summary" at bounding box center [979, 263] width 166 height 25
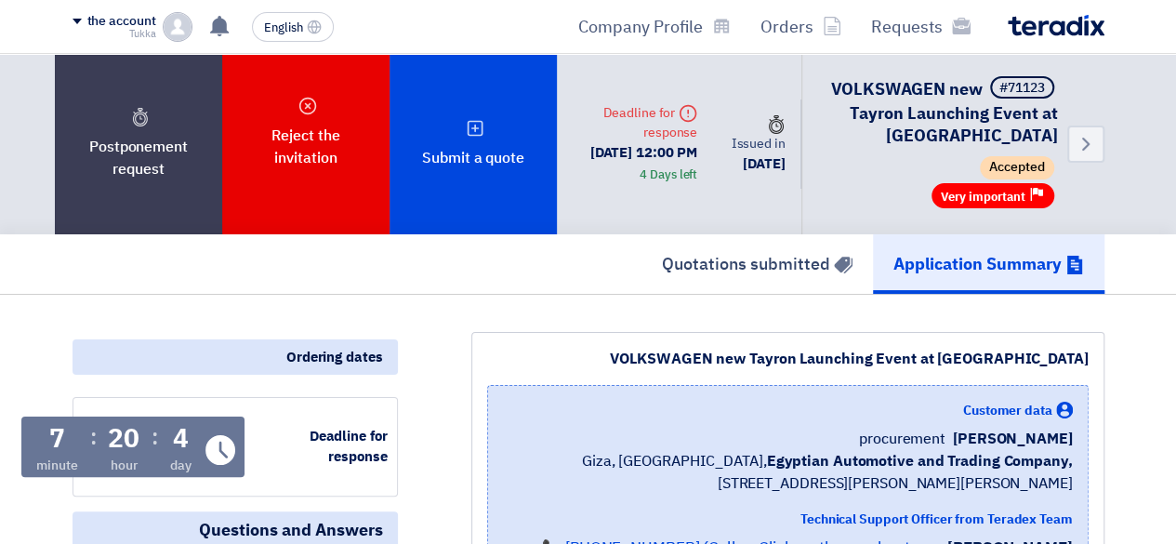
click at [781, 204] on div "Back #71123 VOLKSWAGEN new Tayron Launching Event at Azha Accepted Priority Ver…" at bounding box center [831, 144] width 548 height 180
click at [1013, 192] on font "Very important" at bounding box center [983, 197] width 85 height 18
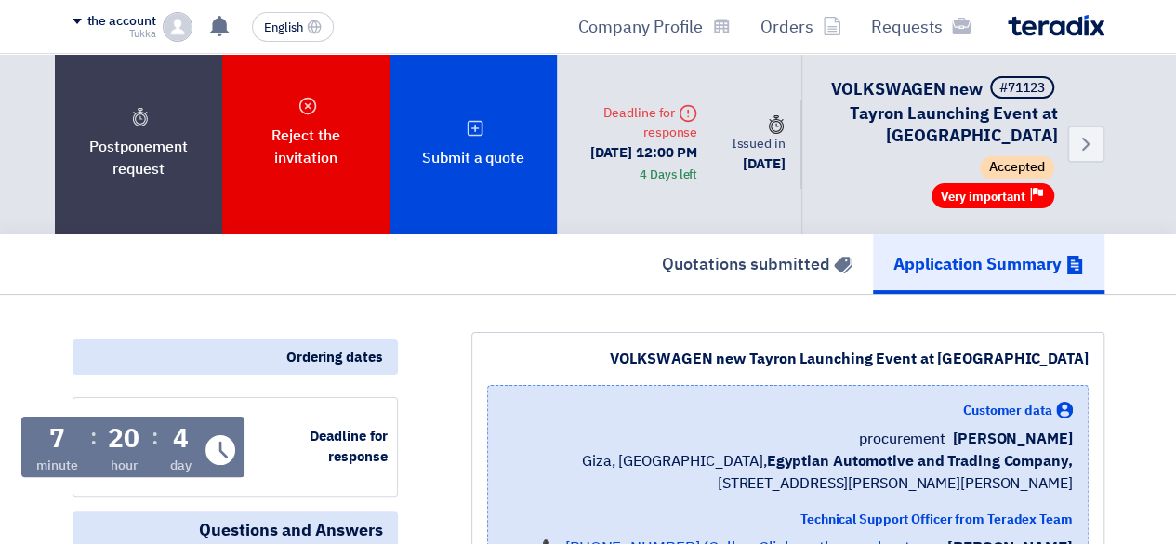
click at [1013, 192] on font "Very important" at bounding box center [983, 197] width 85 height 18
